Goal: Transaction & Acquisition: Purchase product/service

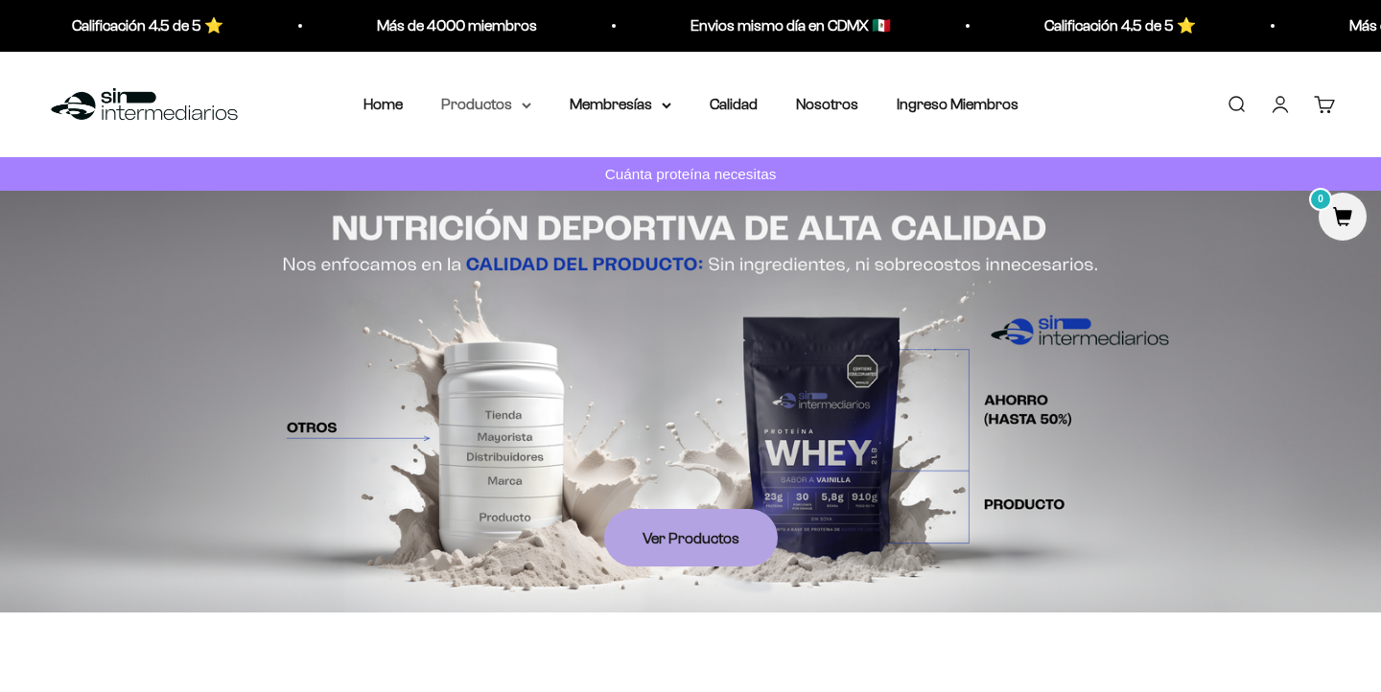
click at [516, 108] on summary "Productos" at bounding box center [486, 104] width 90 height 25
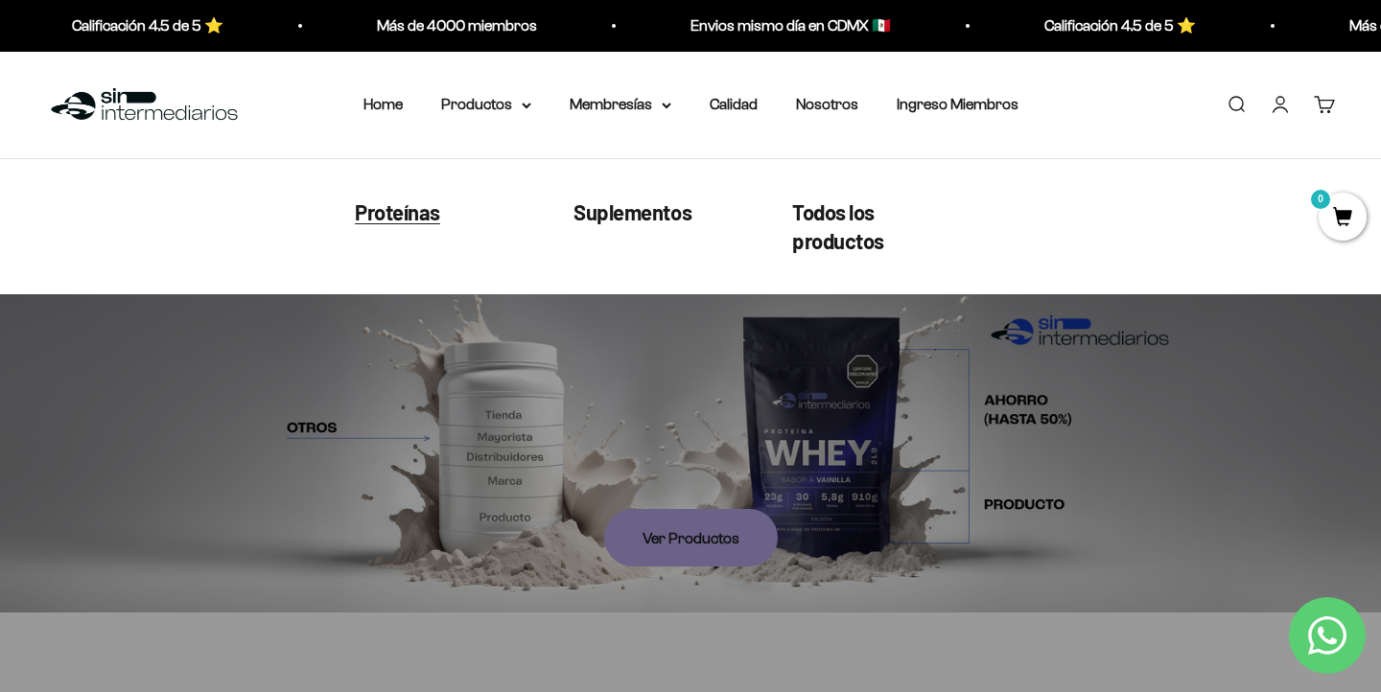
click at [423, 208] on span "Proteínas" at bounding box center [397, 211] width 85 height 25
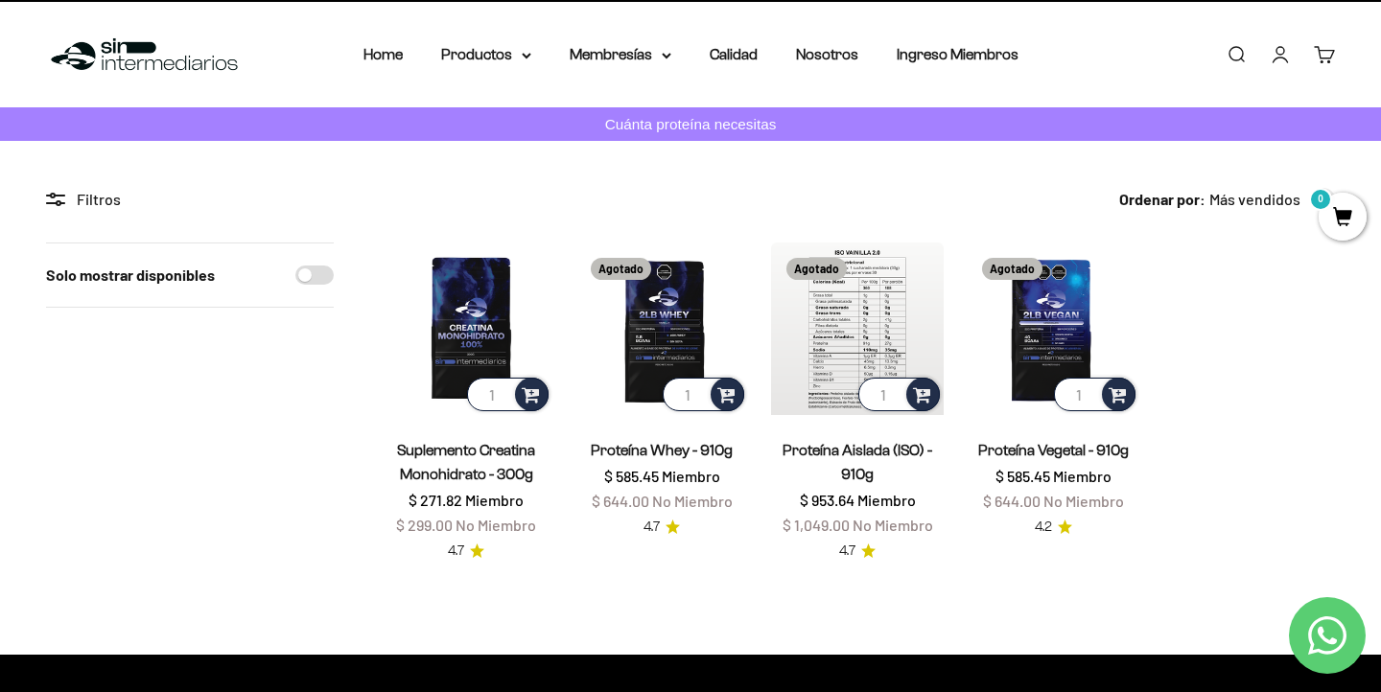
scroll to position [51, 0]
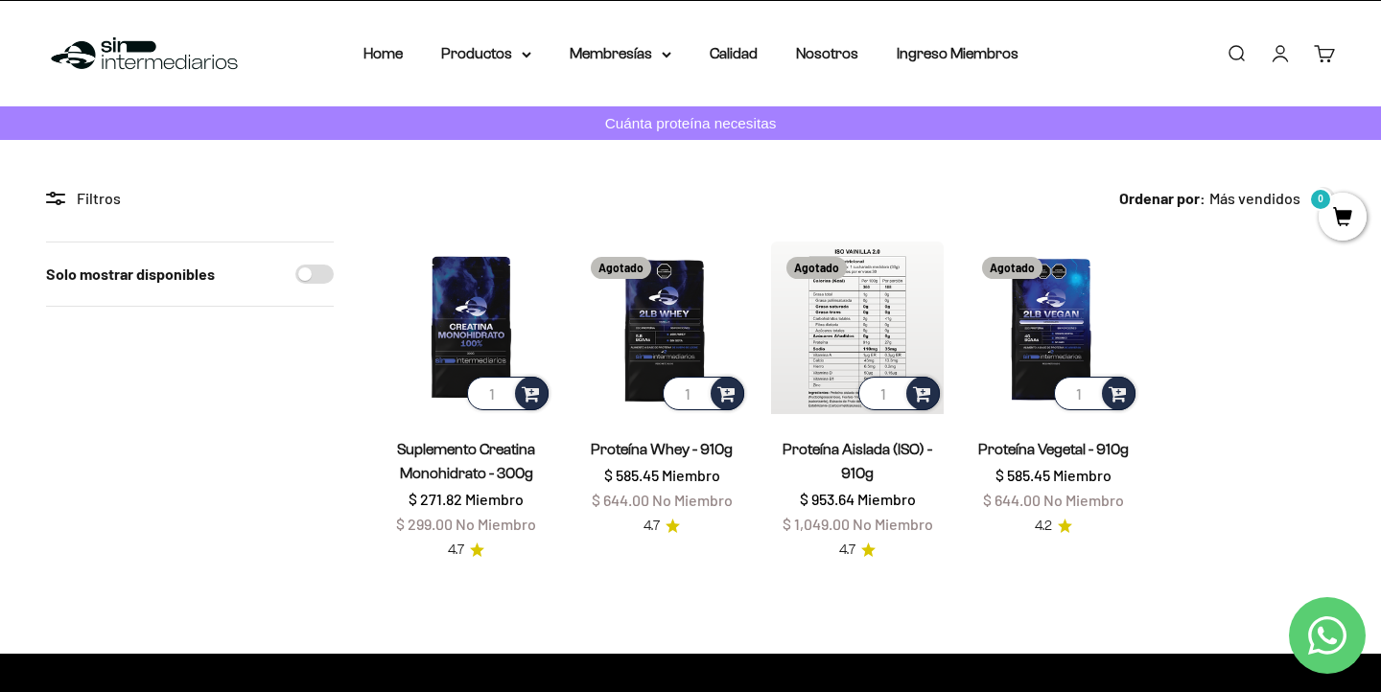
click at [847, 329] on img at bounding box center [857, 328] width 173 height 173
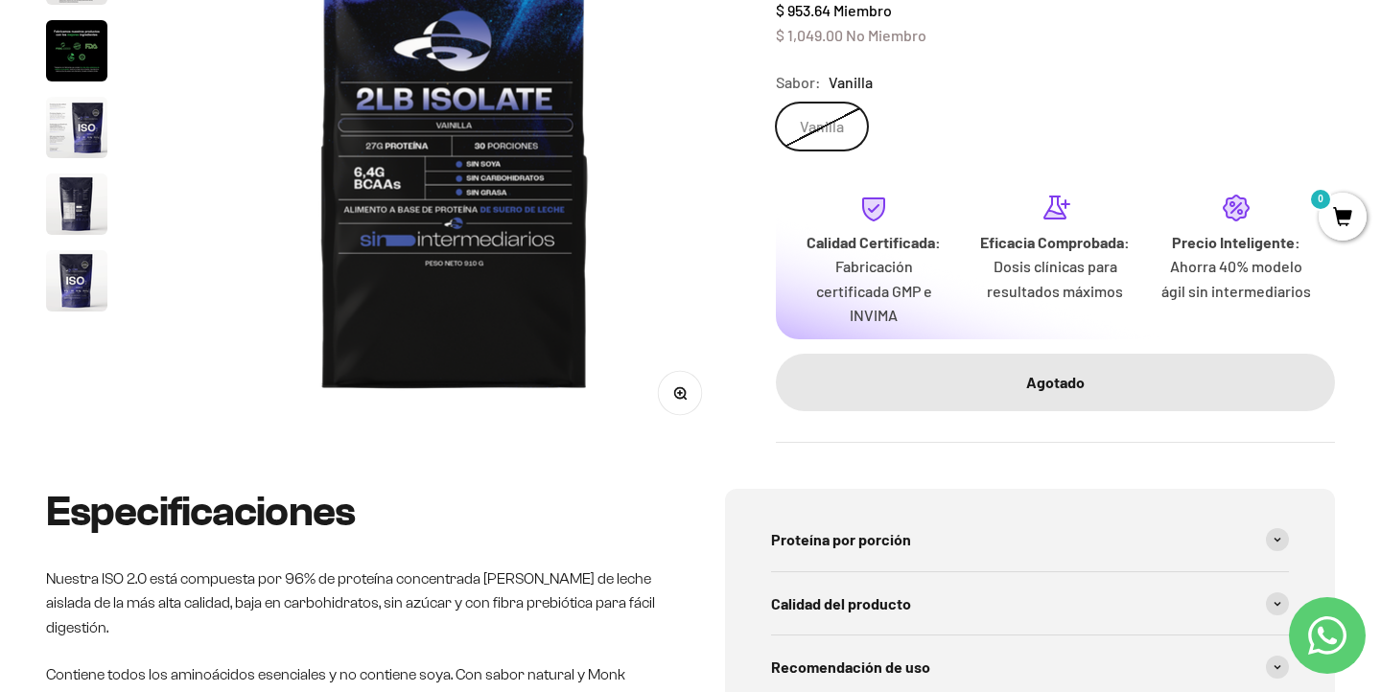
scroll to position [373, 0]
